Goal: Information Seeking & Learning: Learn about a topic

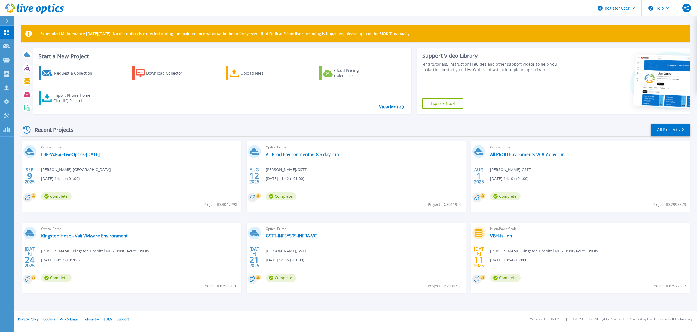
click at [32, 199] on circle at bounding box center [27, 197] width 9 height 9
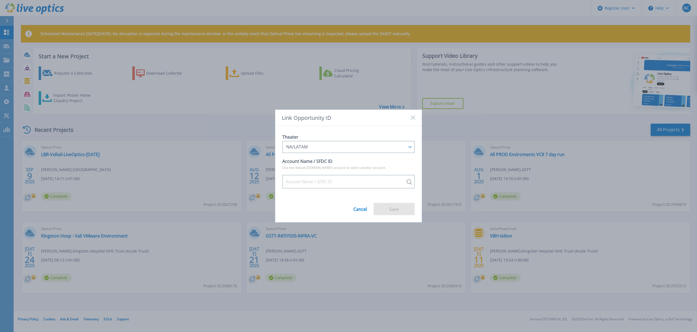
click at [413, 118] on rect at bounding box center [413, 117] width 5 height 5
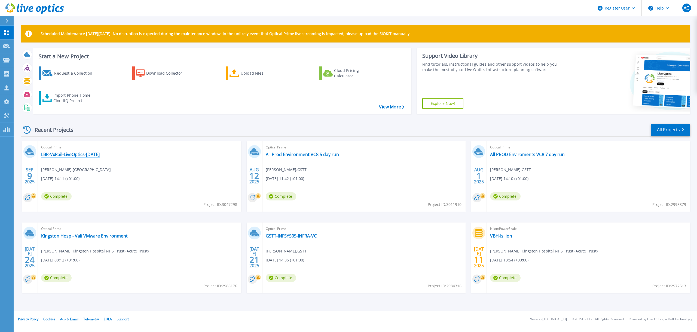
click at [72, 153] on link "LBR-VxRail-LiveOptics-[DATE]" at bounding box center [70, 154] width 59 height 5
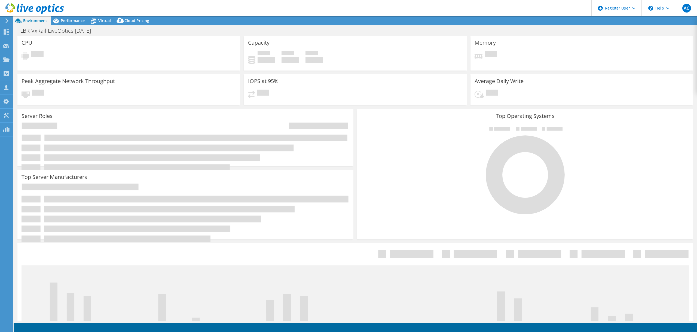
select select "USD"
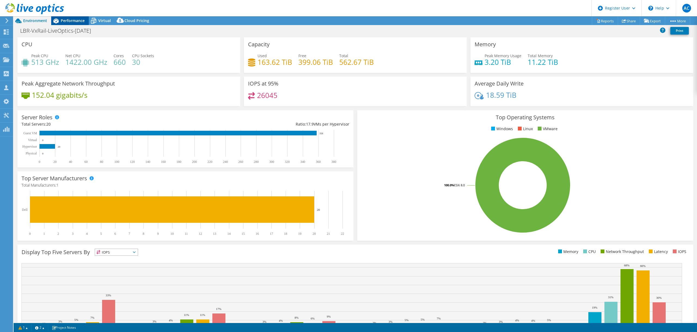
click at [86, 24] on div "Performance" at bounding box center [70, 20] width 38 height 9
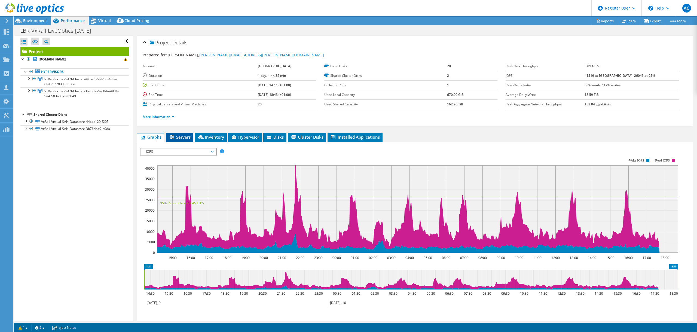
click at [186, 134] on span "Servers" at bounding box center [180, 136] width 22 height 5
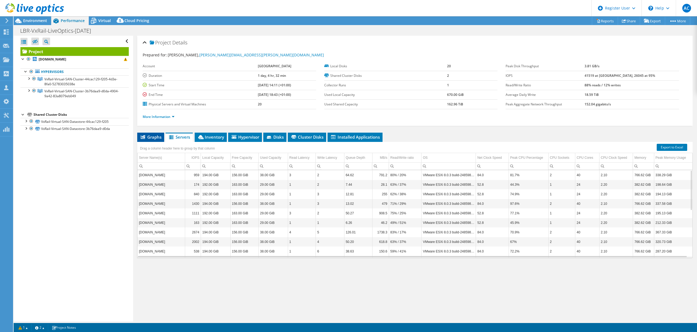
click at [158, 135] on span "Graphs" at bounding box center [151, 136] width 22 height 5
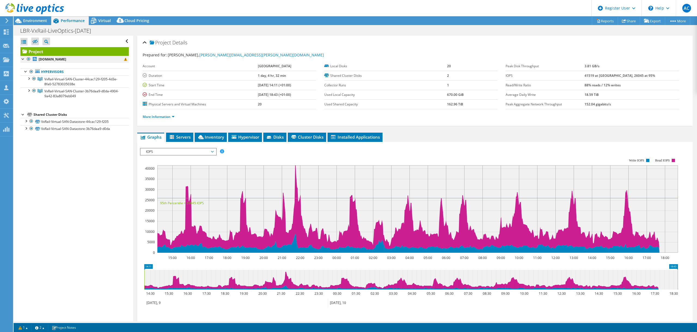
click at [22, 60] on div at bounding box center [22, 58] width 5 height 5
click at [124, 61] on span at bounding box center [125, 59] width 3 height 3
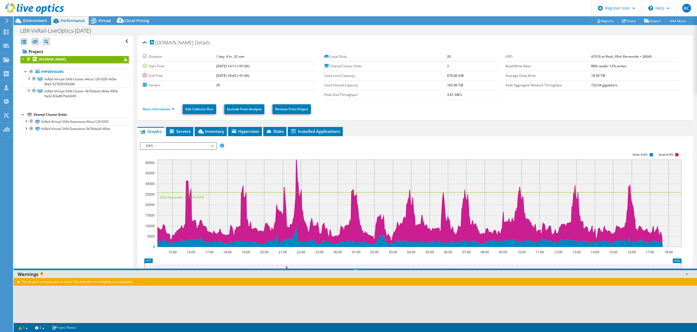
click at [21, 282] on div "The project contains one or more CRs that did not complete as scheduled." at bounding box center [355, 282] width 683 height 8
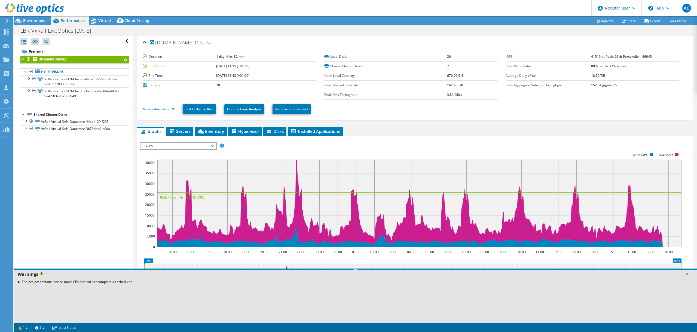
click at [20, 282] on div "The project contains one or more CRs that did not complete as scheduled." at bounding box center [355, 282] width 683 height 8
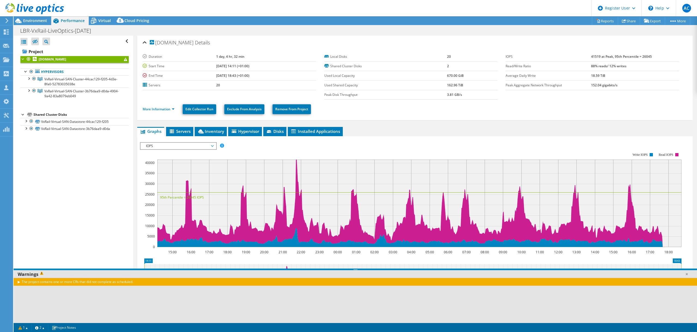
click at [17, 283] on div "The project contains one or more CRs that did not complete as scheduled." at bounding box center [355, 282] width 683 height 8
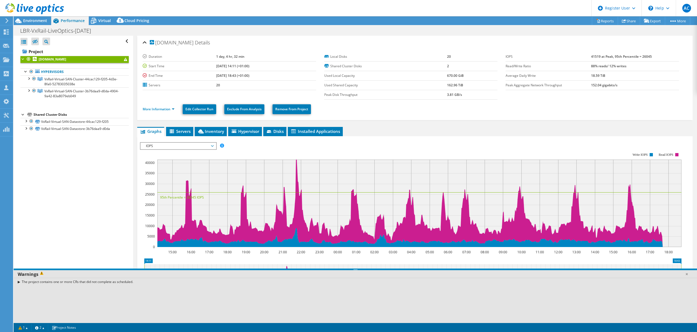
click at [17, 283] on div "The project contains one or more CRs that did not complete as scheduled." at bounding box center [355, 282] width 683 height 8
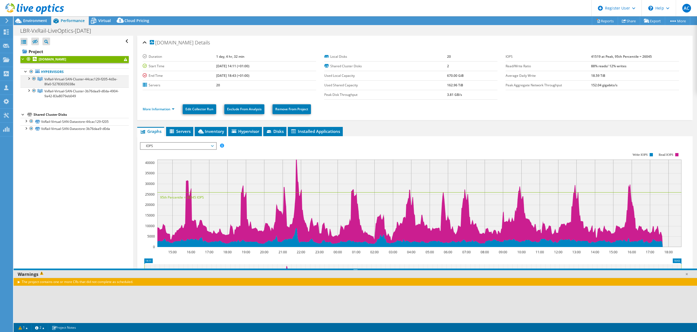
click at [30, 77] on div at bounding box center [28, 77] width 5 height 5
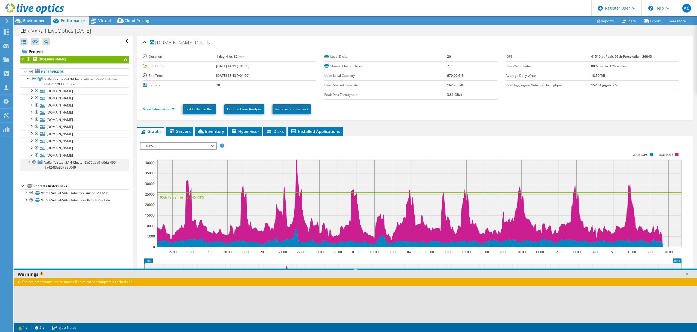
click at [29, 160] on div at bounding box center [28, 161] width 5 height 5
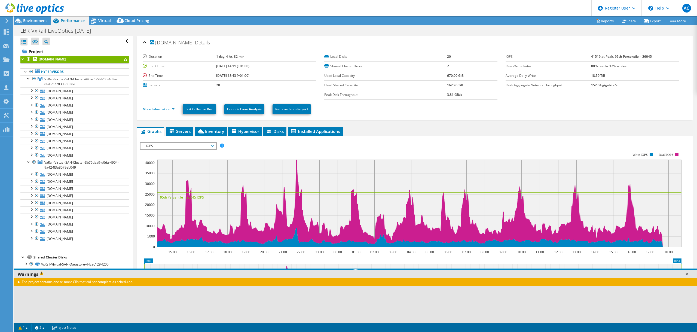
click at [688, 275] on link at bounding box center [686, 273] width 5 height 5
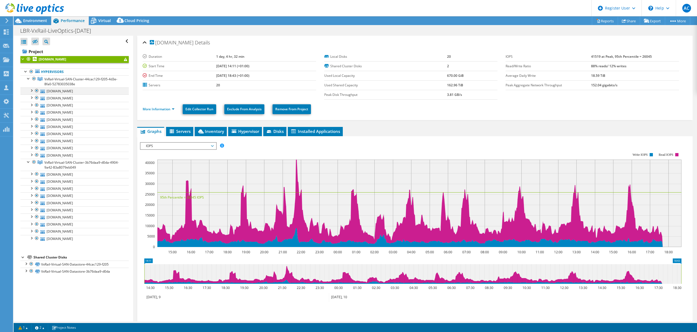
click at [30, 90] on div at bounding box center [31, 89] width 5 height 5
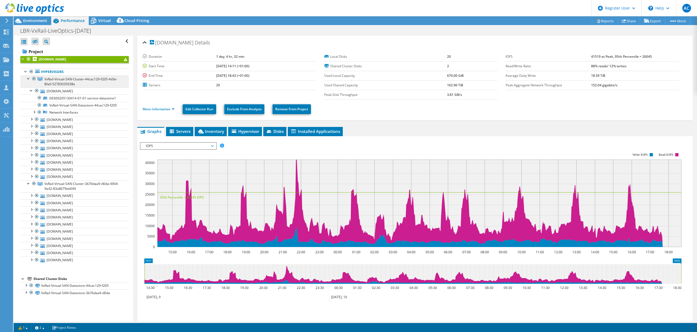
click at [62, 80] on span "VxRail-Virtual-SAN-Cluster-44cac129-f205-4d3e-8fa0-52783035038e" at bounding box center [80, 82] width 73 height 10
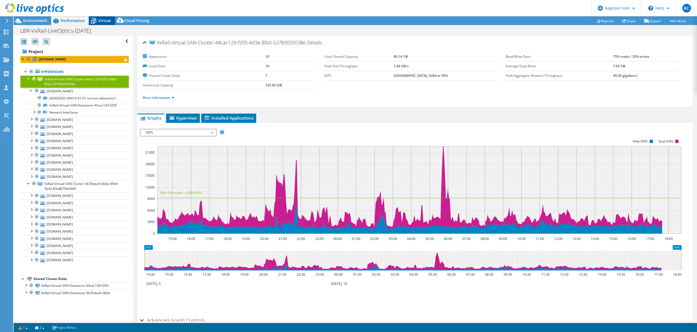
click at [100, 20] on span "Virtual" at bounding box center [104, 20] width 13 height 5
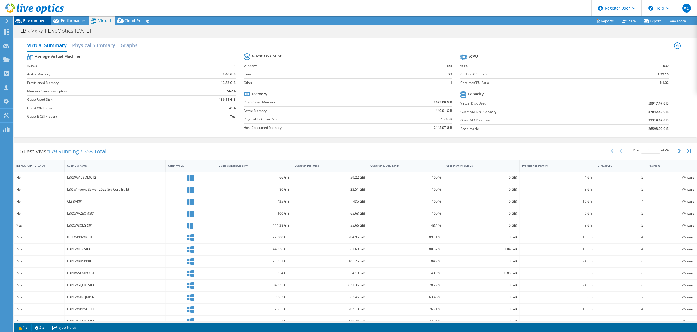
click at [21, 22] on icon at bounding box center [18, 21] width 6 height 5
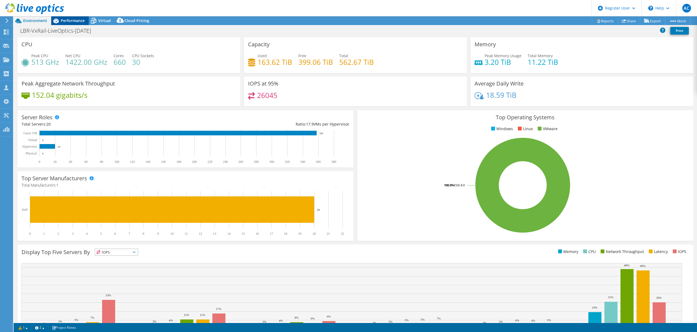
click at [62, 20] on span "Performance" at bounding box center [73, 20] width 24 height 5
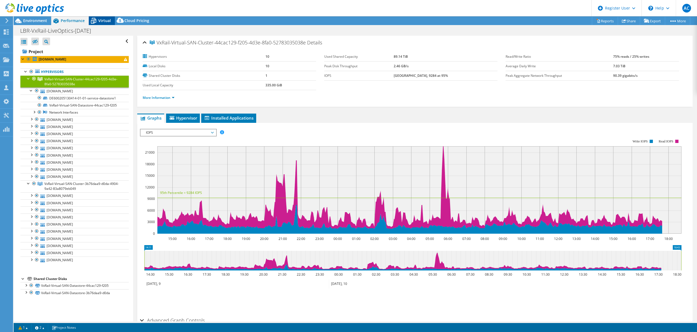
click at [108, 22] on span "Virtual" at bounding box center [104, 20] width 13 height 5
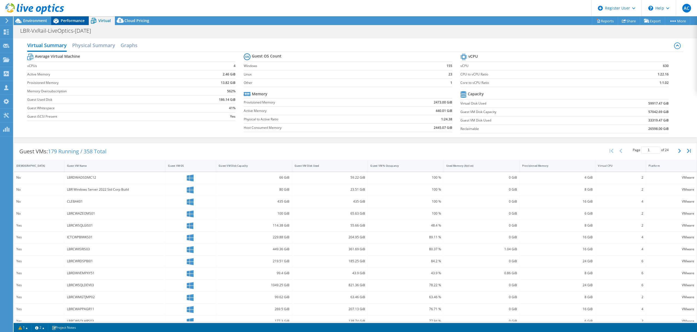
click at [79, 23] on span "Performance" at bounding box center [73, 20] width 24 height 5
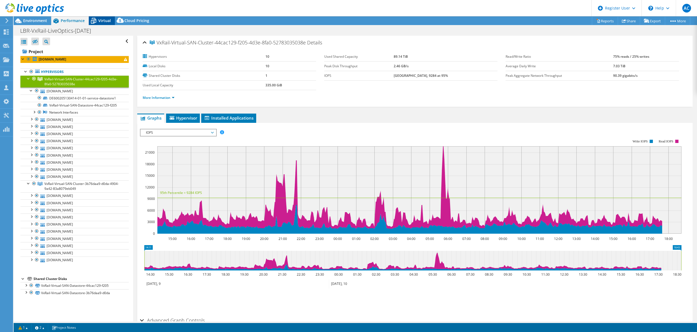
click at [98, 17] on icon at bounding box center [94, 21] width 10 height 10
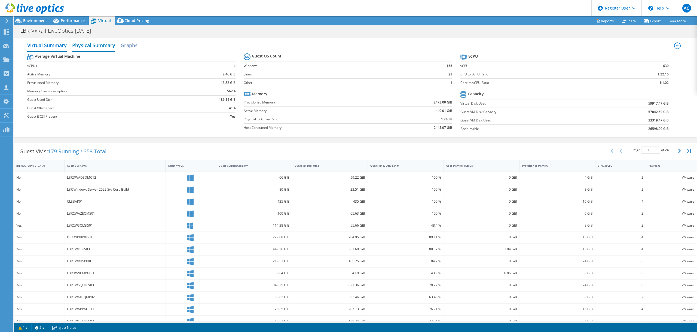
click at [106, 45] on h2 "Physical Summary" at bounding box center [93, 46] width 43 height 12
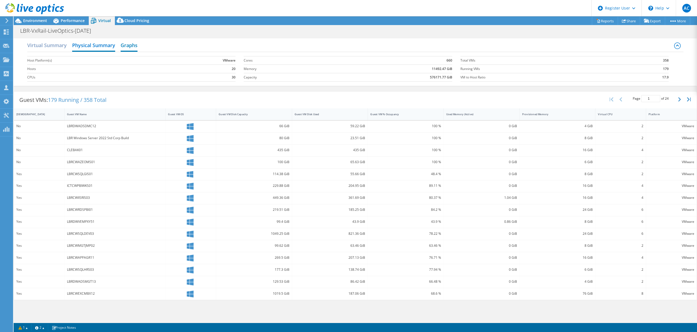
click at [128, 42] on h2 "Graphs" at bounding box center [129, 46] width 17 height 12
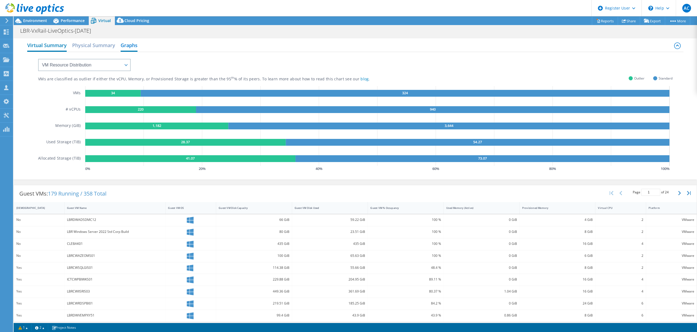
click at [58, 43] on h2 "Virtual Summary" at bounding box center [46, 46] width 39 height 12
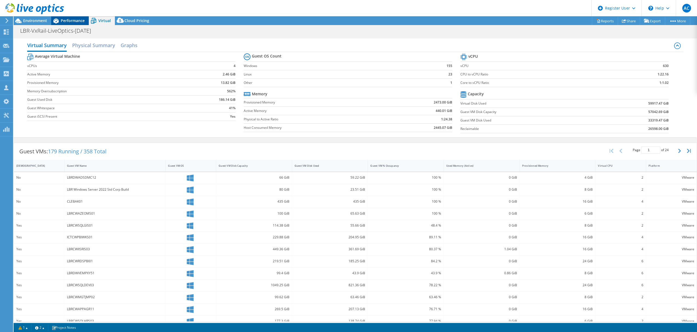
click at [70, 18] on div "Performance" at bounding box center [70, 20] width 38 height 9
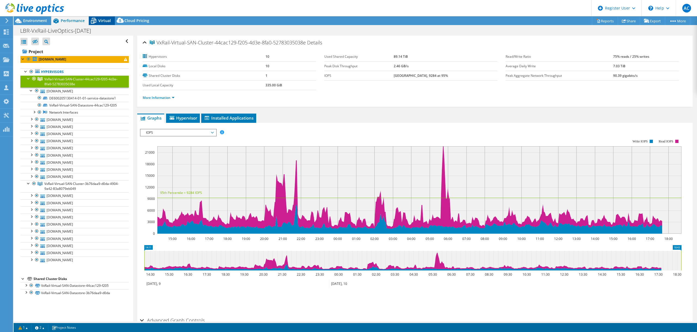
click at [104, 25] on div "Virtual" at bounding box center [102, 20] width 26 height 9
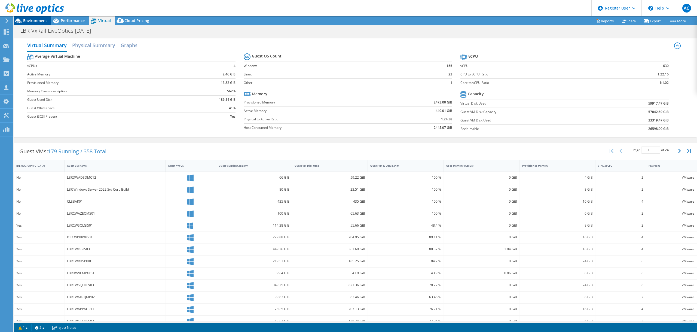
click at [43, 19] on span "Environment" at bounding box center [35, 20] width 24 height 5
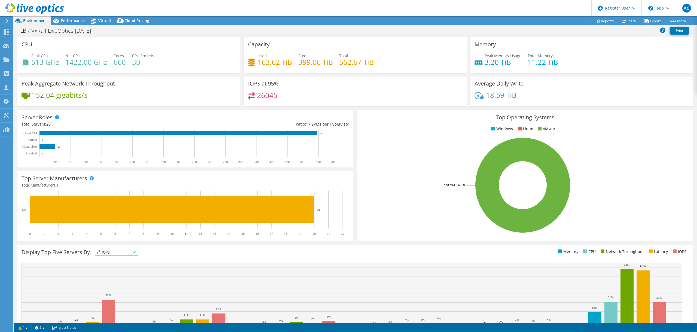
click at [104, 15] on header "AC Dell User [PERSON_NAME] [EMAIL_ADDRESS][PERSON_NAME][DOMAIN_NAME] Dell My Pr…" at bounding box center [348, 8] width 697 height 16
click at [103, 20] on span "Virtual" at bounding box center [104, 20] width 13 height 5
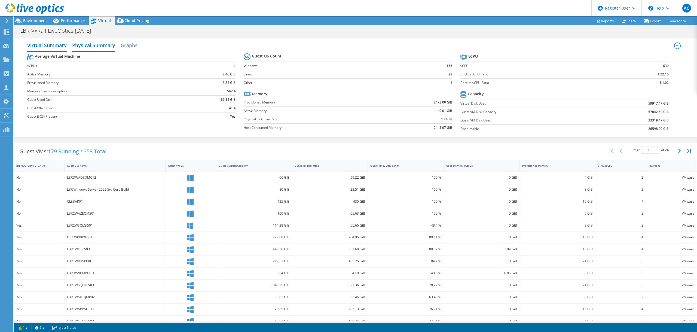
click at [87, 44] on h2 "Physical Summary" at bounding box center [93, 46] width 43 height 12
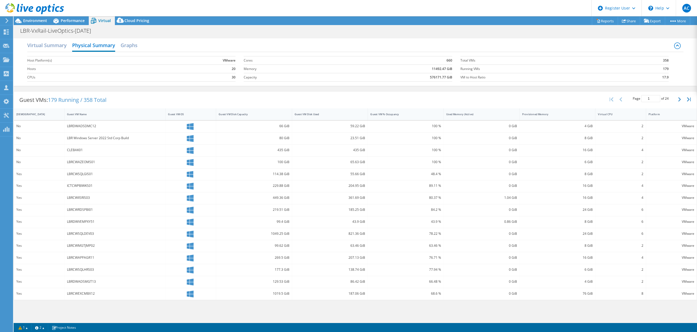
drag, startPoint x: 125, startPoint y: 46, endPoint x: 118, endPoint y: 46, distance: 6.5
click at [125, 46] on h2 "Graphs" at bounding box center [129, 45] width 17 height 11
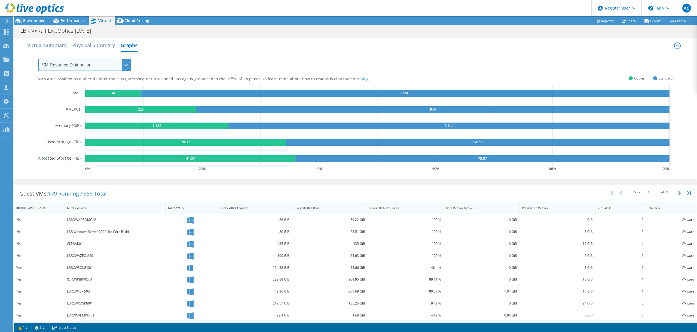
click at [81, 63] on select "VM Resource Distribution Provisioning Contrast Over Provisioning" at bounding box center [84, 65] width 93 height 12
click at [38, 59] on select "VM Resource Distribution Provisioning Contrast Over Provisioning" at bounding box center [84, 65] width 93 height 12
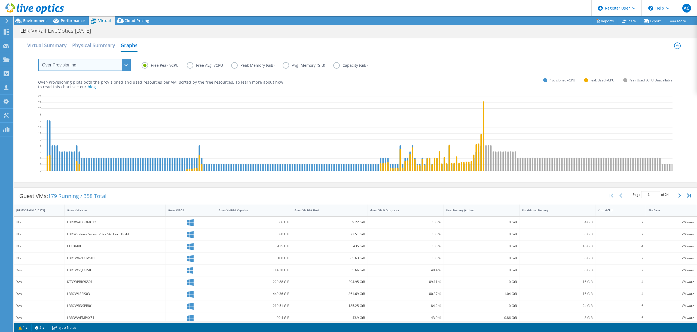
click at [120, 66] on select "VM Resource Distribution Provisioning Contrast Over Provisioning" at bounding box center [84, 65] width 93 height 12
click at [38, 59] on select "VM Resource Distribution Provisioning Contrast Over Provisioning" at bounding box center [84, 65] width 93 height 12
drag, startPoint x: 114, startPoint y: 67, endPoint x: 112, endPoint y: 70, distance: 3.5
click at [114, 67] on select "VM Resource Distribution Provisioning Contrast Over Provisioning" at bounding box center [84, 65] width 93 height 12
select select "Provisioning Contrast"
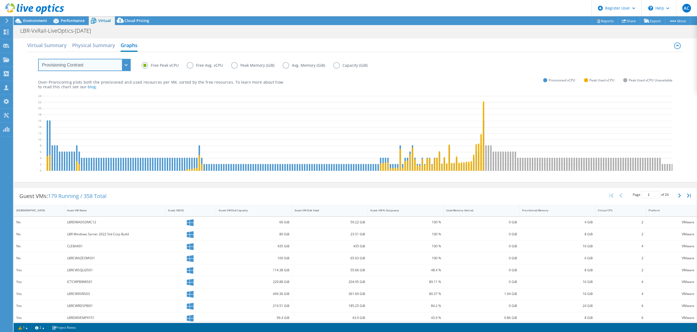
click at [38, 59] on select "VM Resource Distribution Provisioning Contrast Over Provisioning" at bounding box center [84, 65] width 93 height 12
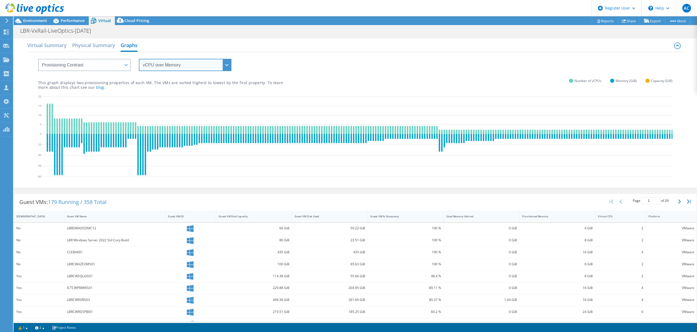
click at [158, 67] on select "vCPU over Memory vCPU over Capacity Memory over vCPU Memory over Capacity Capac…" at bounding box center [185, 65] width 93 height 12
click at [278, 26] on div "LBR-VxRail-LiveOptics-[DATE] Print" at bounding box center [355, 31] width 683 height 10
click at [97, 50] on h2 "Physical Summary" at bounding box center [93, 46] width 43 height 12
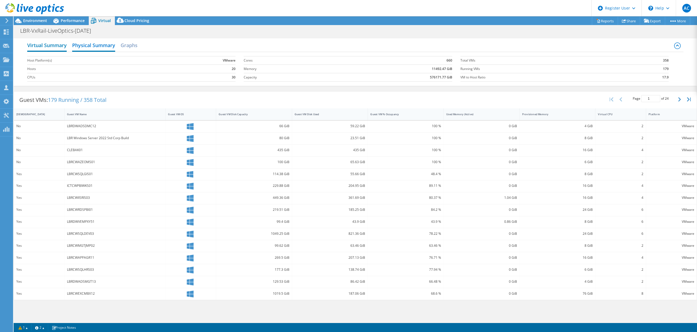
click at [59, 49] on h2 "Virtual Summary" at bounding box center [46, 46] width 39 height 12
